Goal: Communication & Community: Answer question/provide support

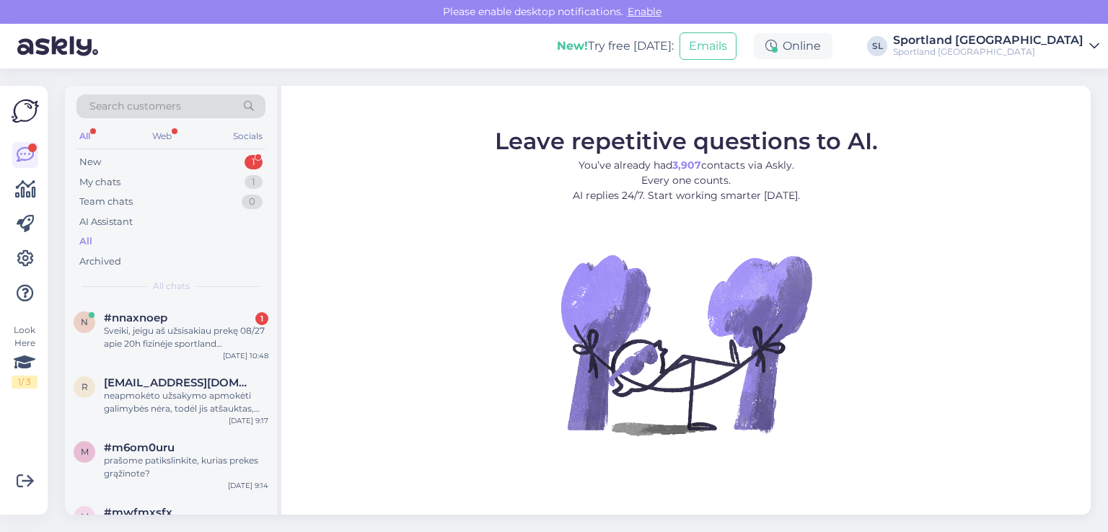
click at [146, 334] on div "Sveiki, jeigu aš užsisakiau prekę 08/27 apie 20h fizinėje sportland parduotuvėj…" at bounding box center [186, 338] width 164 height 26
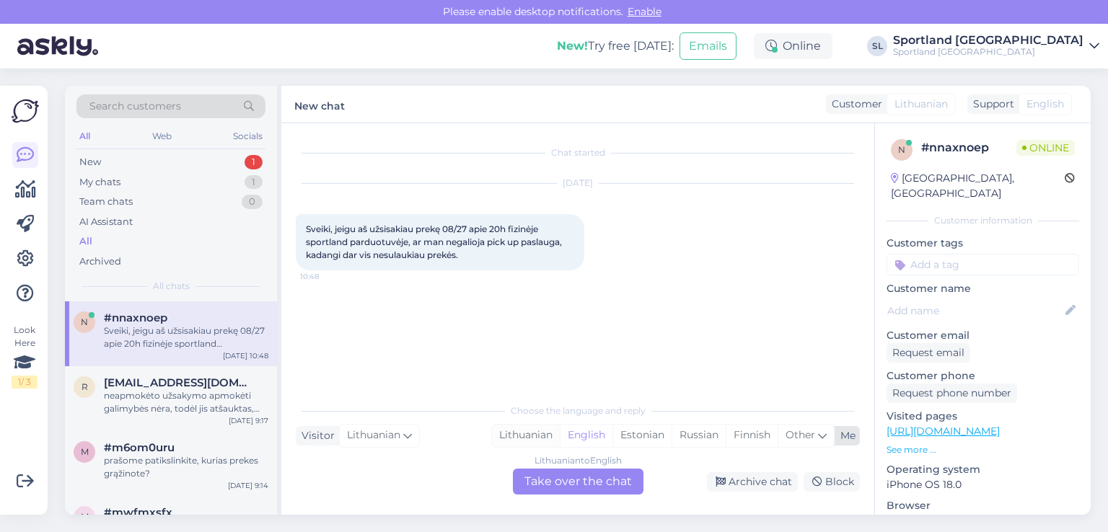
click at [532, 431] on div "Lithuanian" at bounding box center [526, 436] width 68 height 22
click at [556, 482] on div "Lithuanian to Lithuanian Take over the chat" at bounding box center [578, 482] width 131 height 26
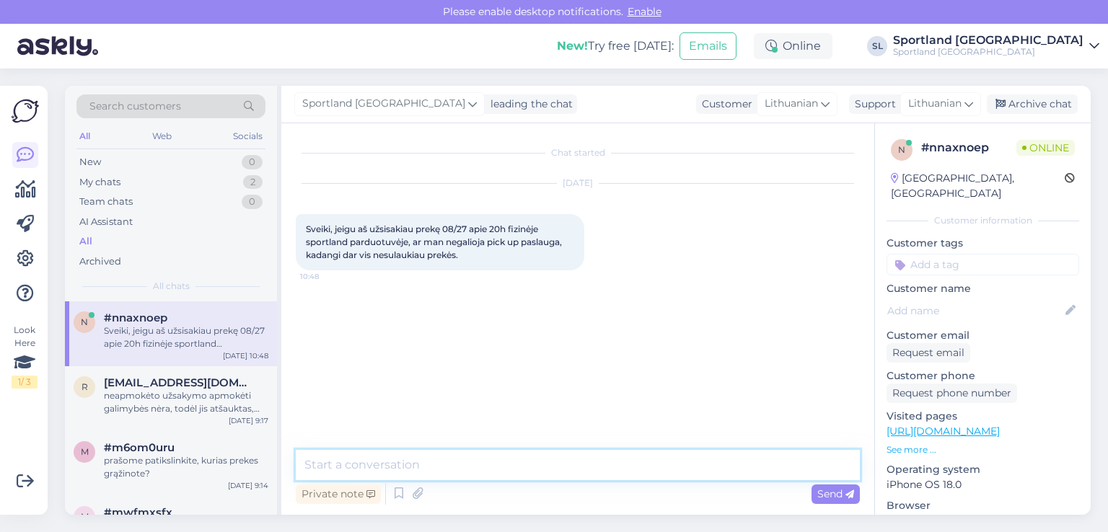
click at [523, 462] on textarea at bounding box center [578, 465] width 564 height 30
type textarea "Sveiki"
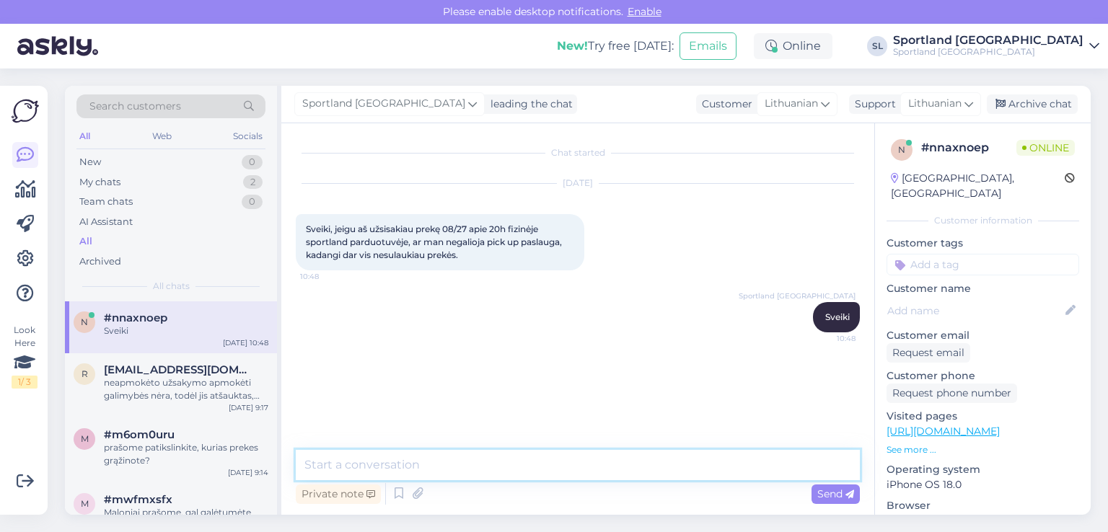
click at [506, 472] on textarea at bounding box center [578, 465] width 564 height 30
type textarea "prašome nuordykite užsakymo numerį"
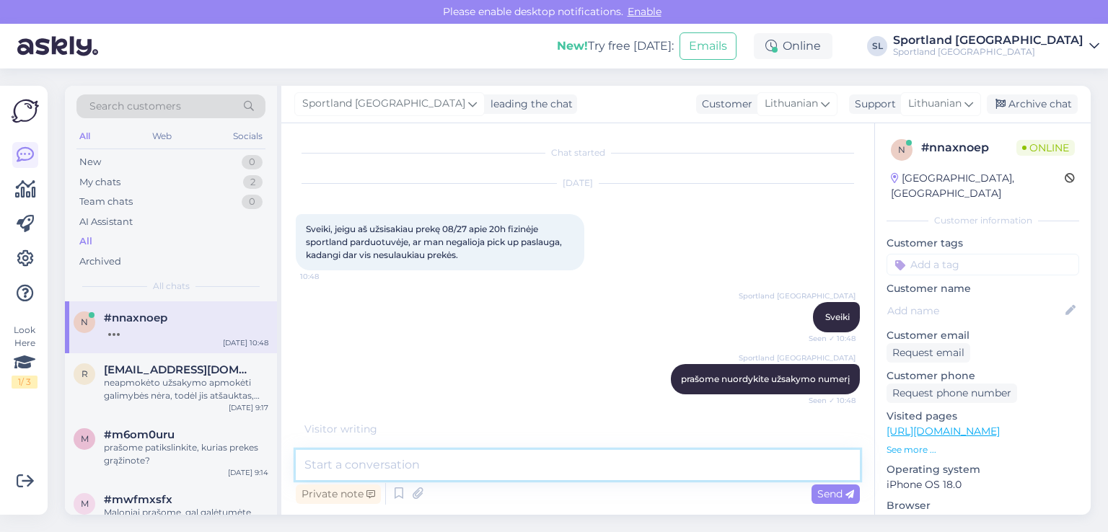
scroll to position [35, 0]
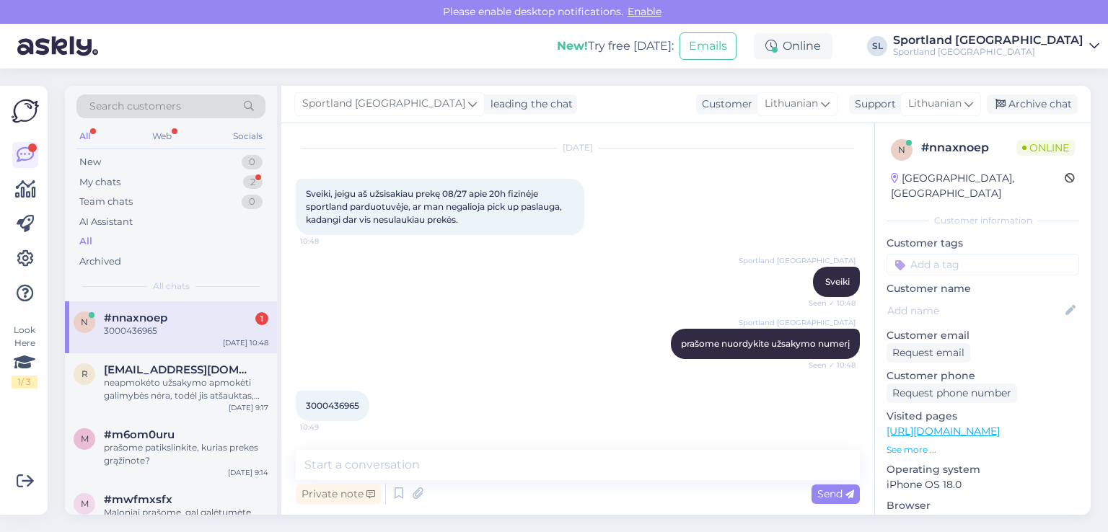
click at [351, 410] on span "3000436965" at bounding box center [332, 405] width 53 height 11
click at [348, 405] on span "3000436965" at bounding box center [332, 405] width 53 height 11
copy div "3000436965 10:49"
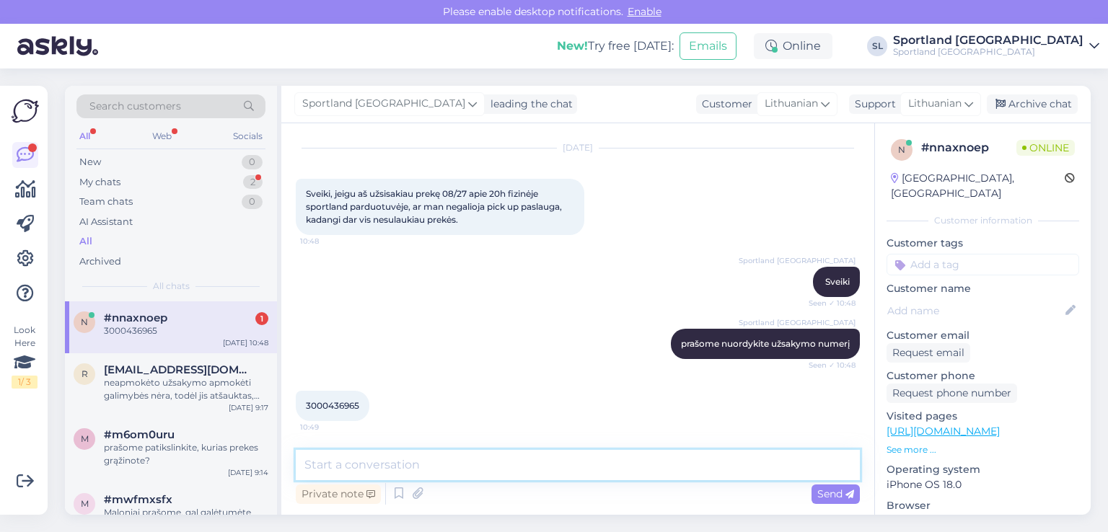
click at [524, 468] on textarea at bounding box center [578, 465] width 564 height 30
click at [516, 463] on textarea "Jūsų užsakymas paruoštas, laukiame Jūsų Outlet Ogmia" at bounding box center [578, 465] width 564 height 30
click at [548, 467] on textarea "Jūsų užsakymas paruoštas, laukiame Jūsų Outlet Ogmia" at bounding box center [578, 465] width 564 height 30
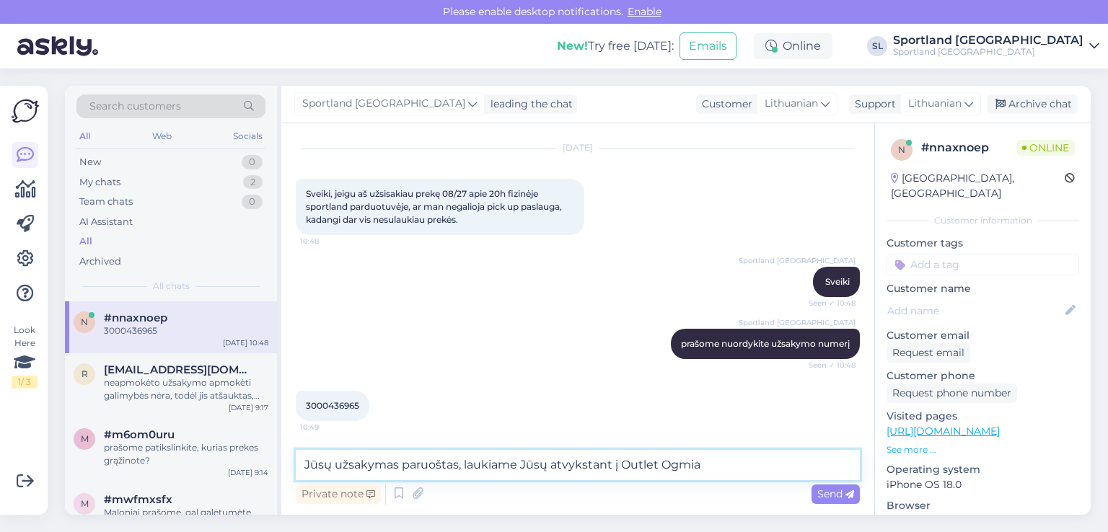
click at [729, 461] on textarea "Jūsų užsakymas paruoštas, laukiame Jūsų atvykstant į Outlet Ogmia" at bounding box center [578, 465] width 564 height 30
type textarea "Jūsų užsakymas paruoštas, laukiame Jūsų atvykstant į Outlet Ogmia parduotuvę"
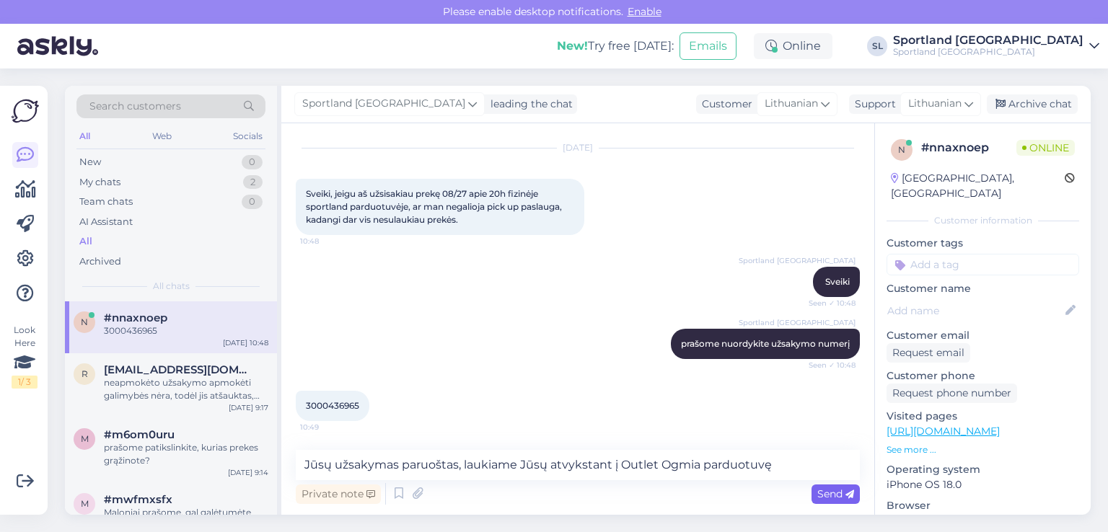
click at [826, 493] on span "Send" at bounding box center [835, 494] width 37 height 13
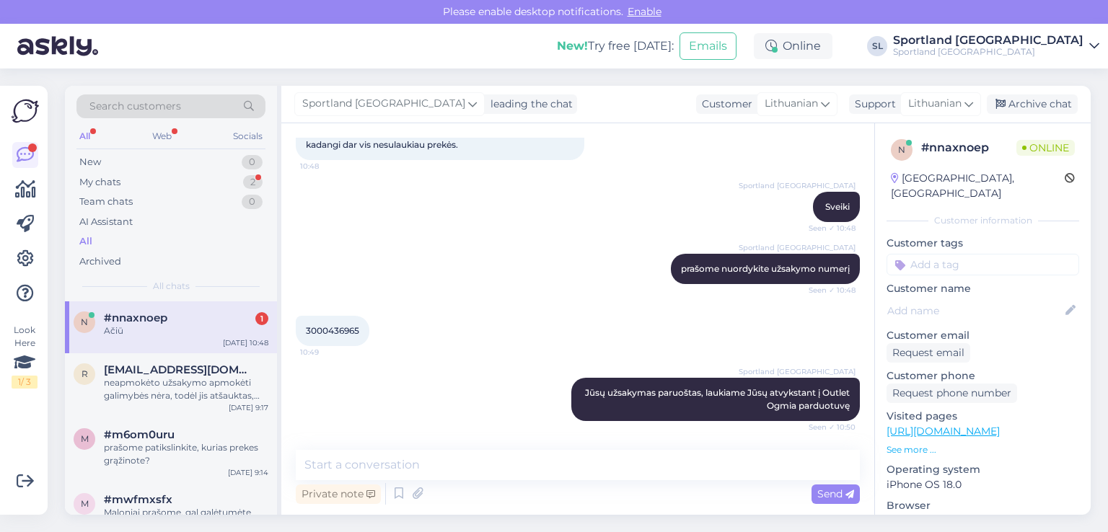
scroll to position [173, 0]
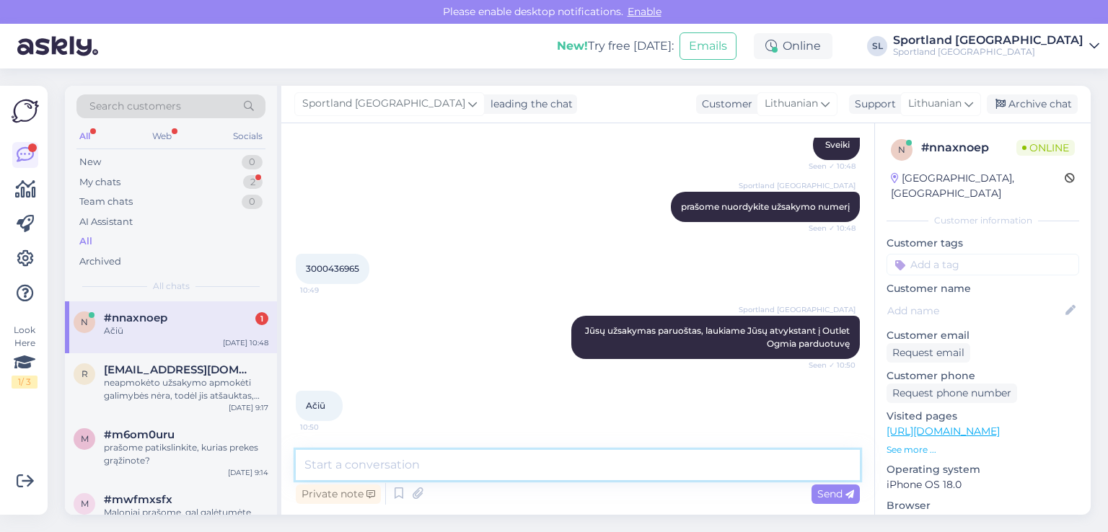
click at [556, 471] on textarea at bounding box center [578, 465] width 564 height 30
type textarea "G"
type textarea "Ačiū Jums, geros Jums dienos :)"
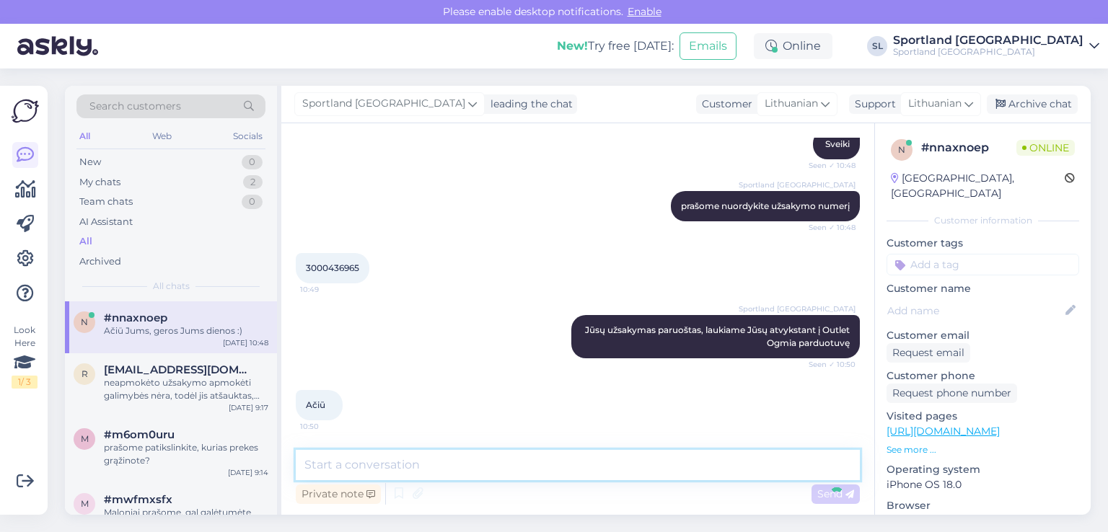
scroll to position [234, 0]
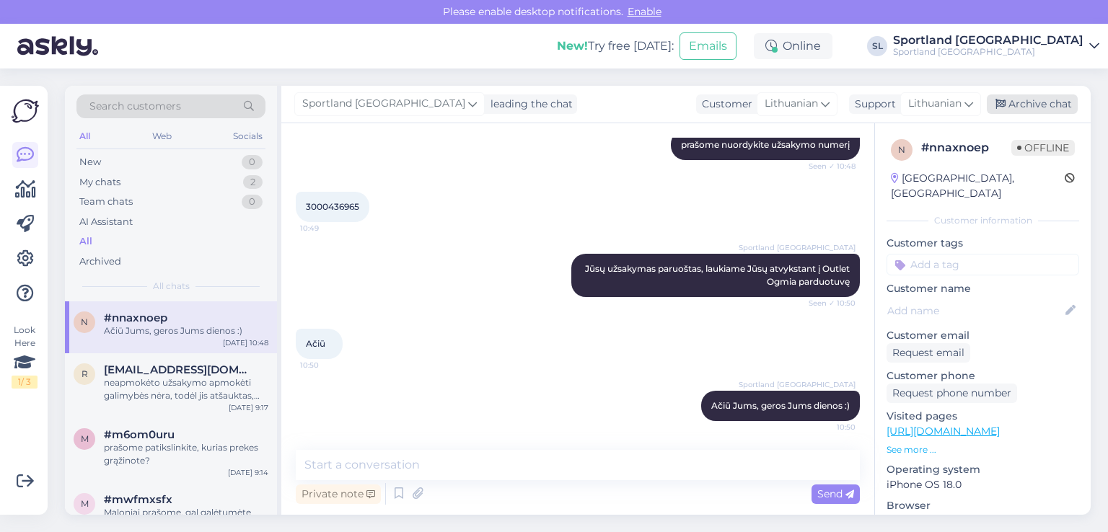
click at [1043, 97] on div "Archive chat" at bounding box center [1032, 103] width 91 height 19
